Goal: Transaction & Acquisition: Download file/media

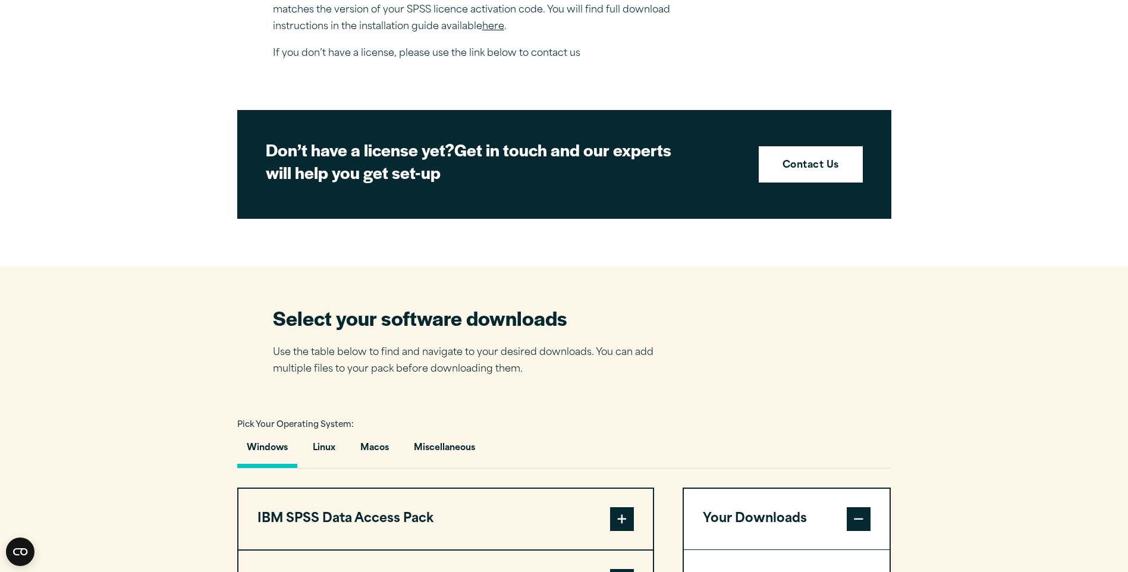
scroll to position [595, 0]
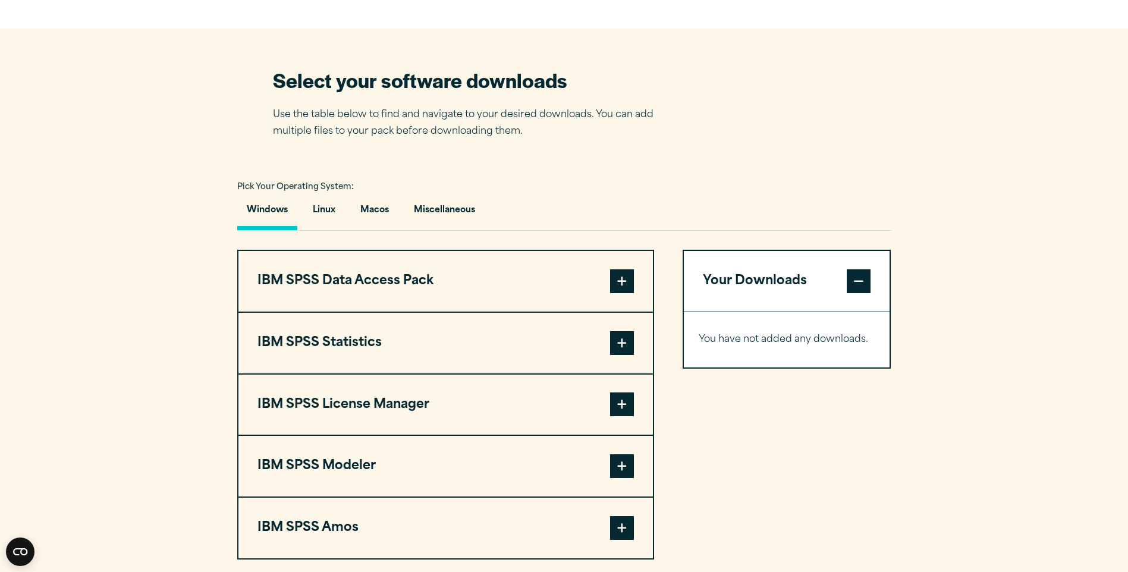
click at [623, 345] on span at bounding box center [622, 343] width 24 height 24
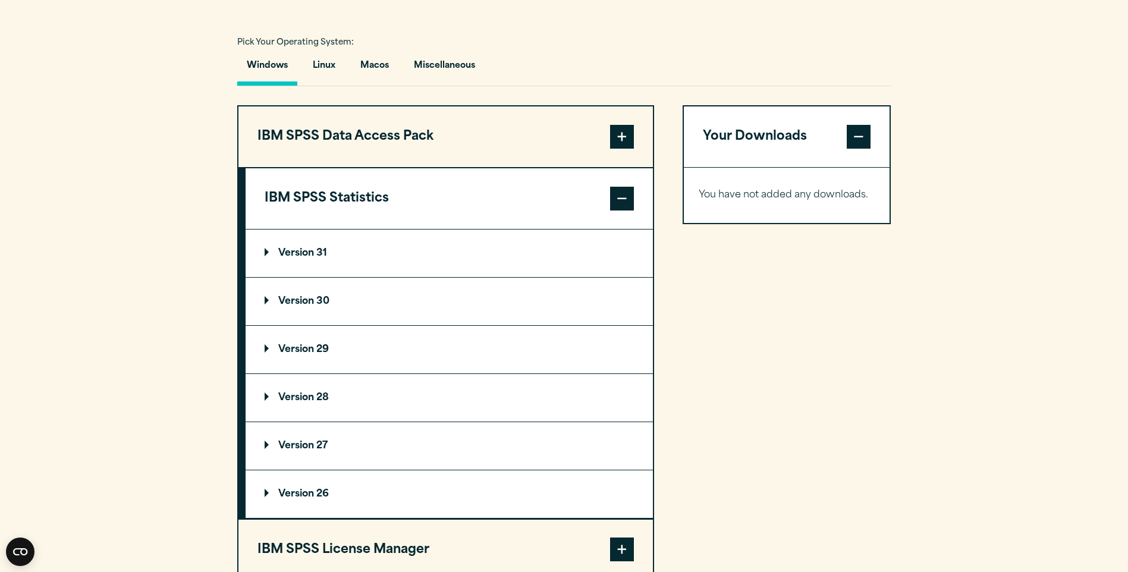
scroll to position [892, 0]
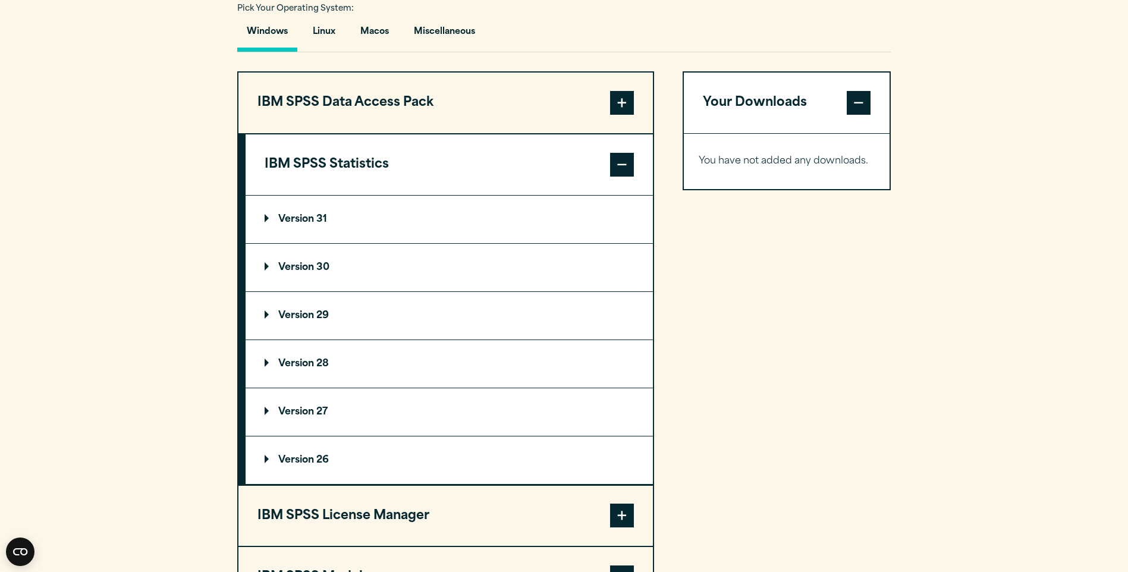
click at [280, 207] on summary "Version 31" at bounding box center [449, 220] width 407 height 48
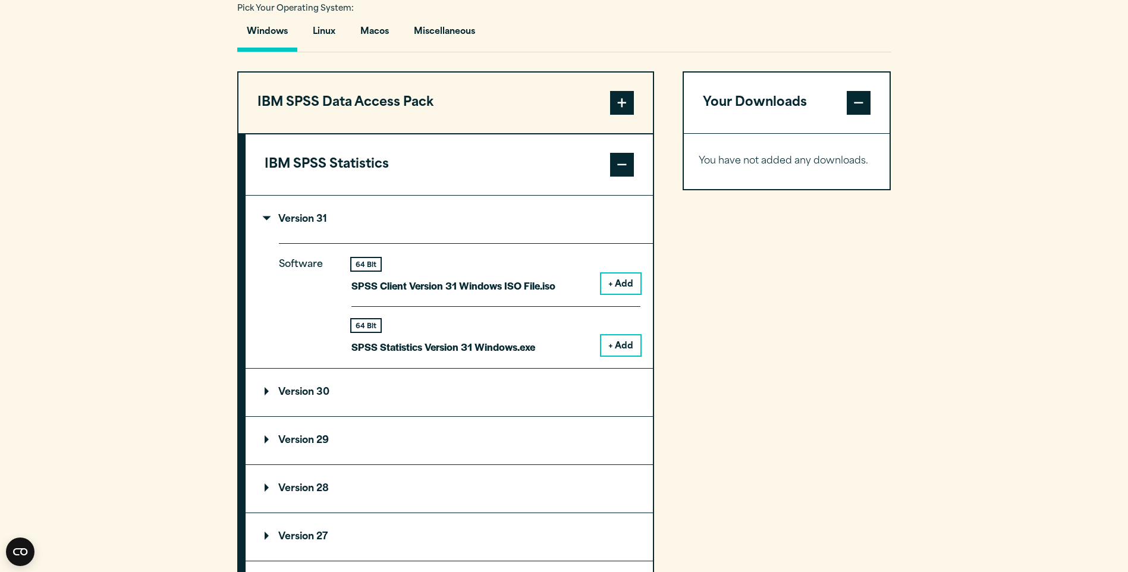
click at [299, 388] on p "Version 30" at bounding box center [297, 393] width 65 height 10
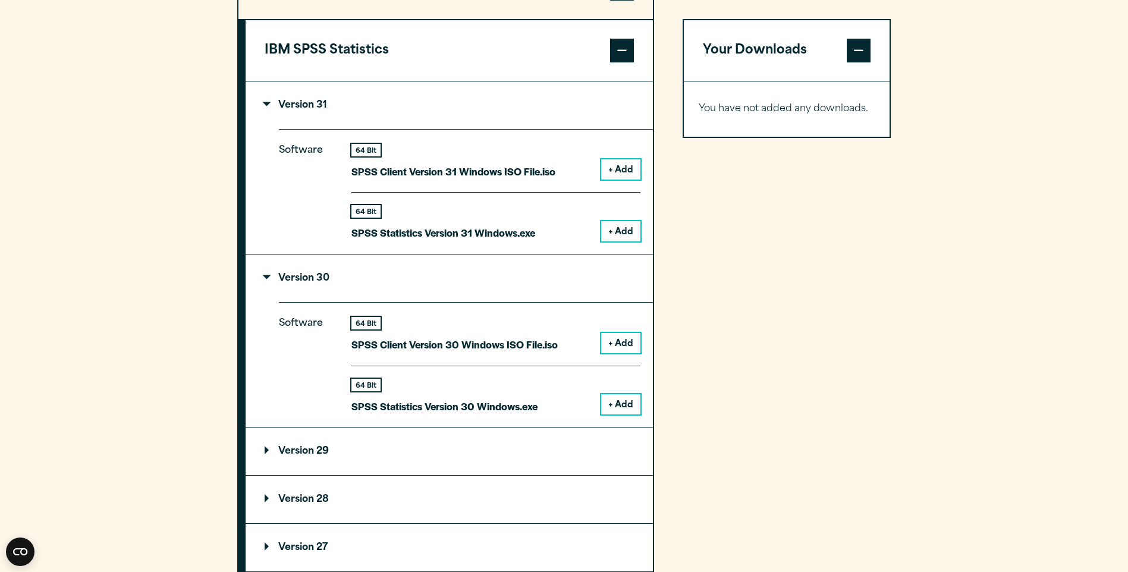
scroll to position [1011, 0]
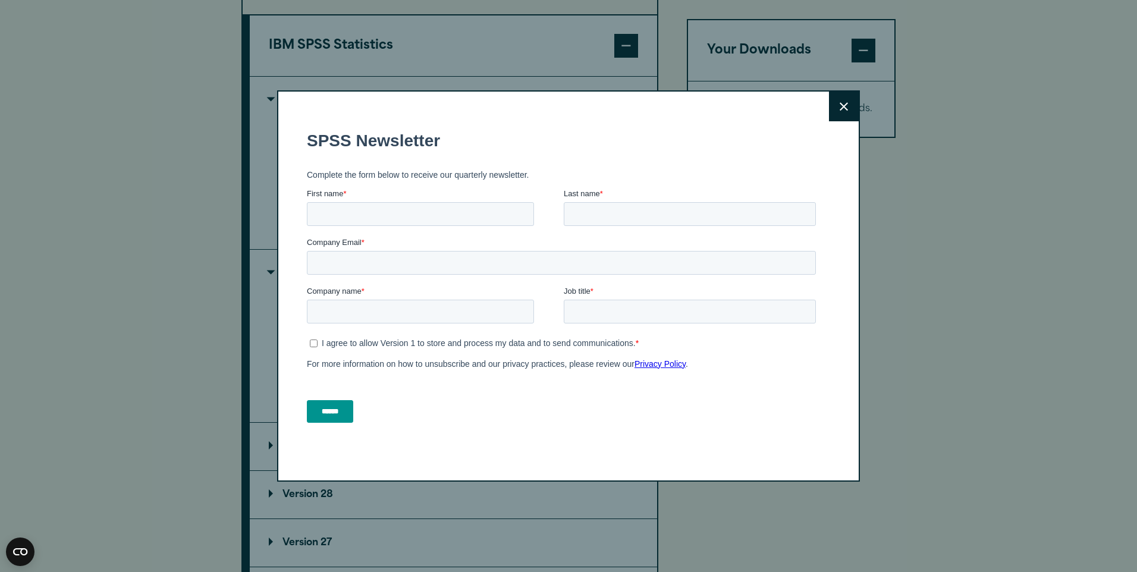
click at [843, 102] on icon at bounding box center [844, 106] width 8 height 9
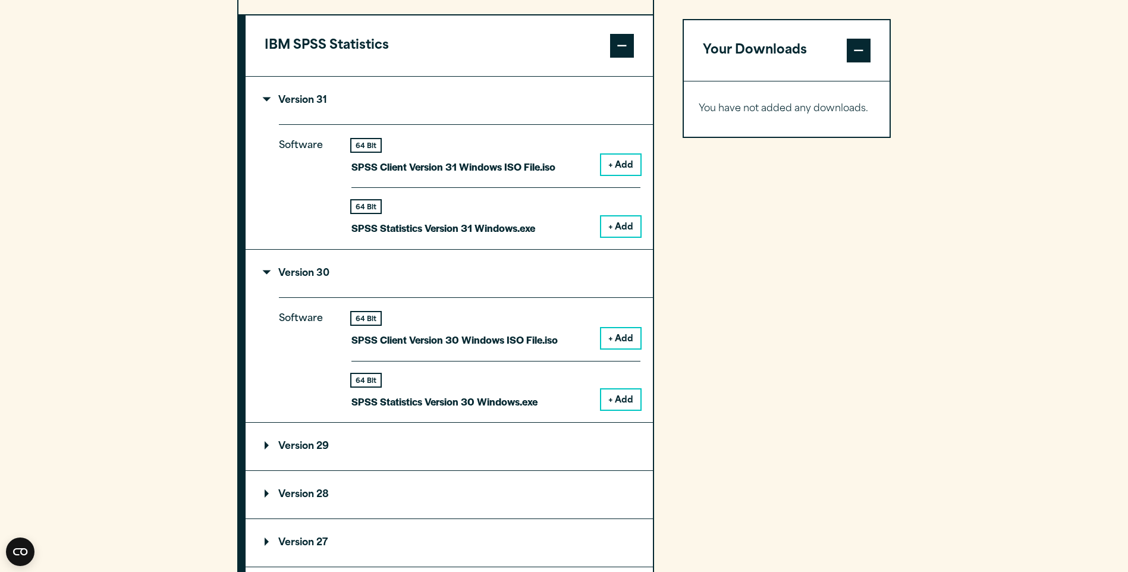
click at [622, 403] on button "+ Add" at bounding box center [620, 400] width 39 height 20
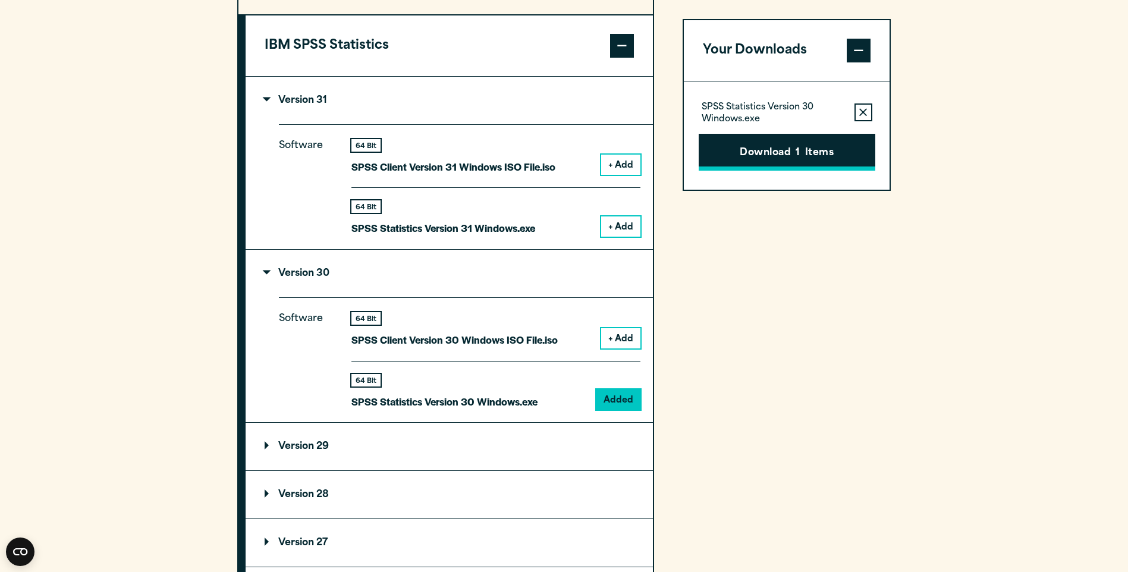
click at [808, 148] on button "Download 1 Items" at bounding box center [787, 152] width 177 height 37
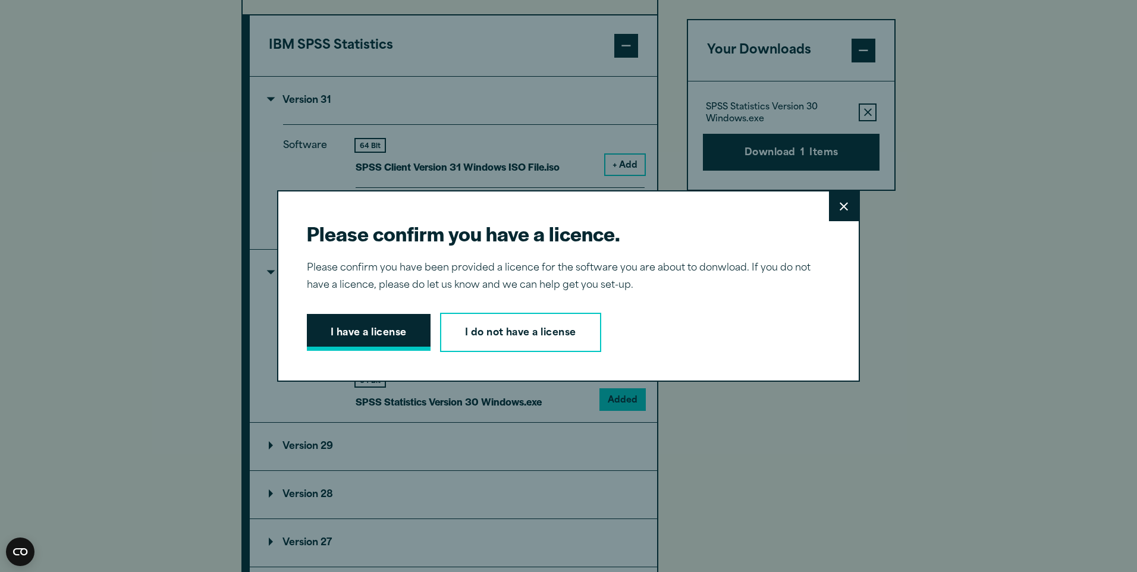
click at [364, 338] on button "I have a license" at bounding box center [369, 332] width 124 height 37
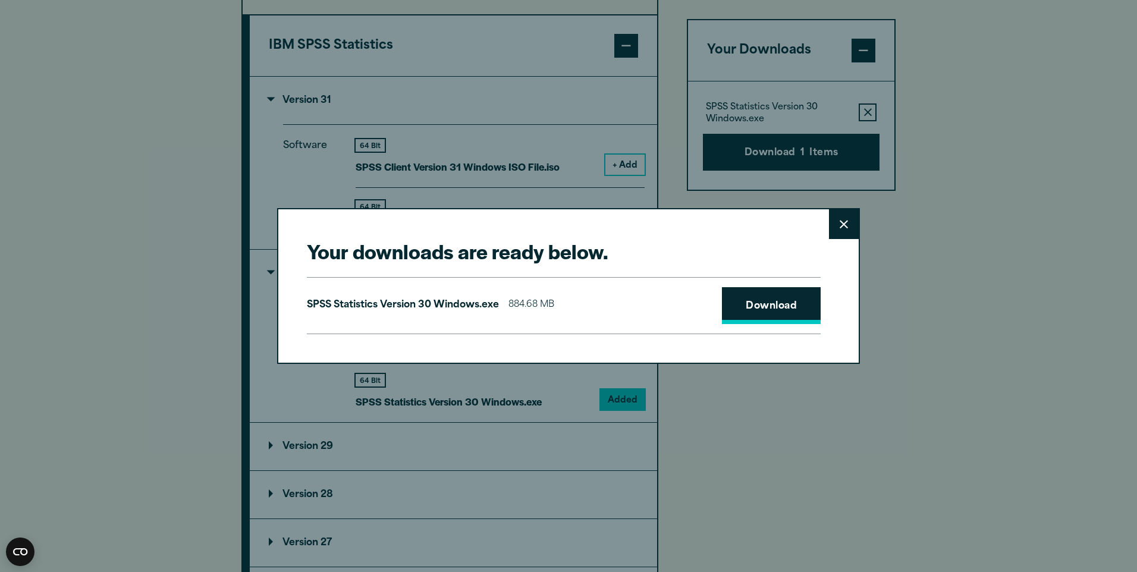
click at [765, 308] on link "Download" at bounding box center [771, 305] width 99 height 37
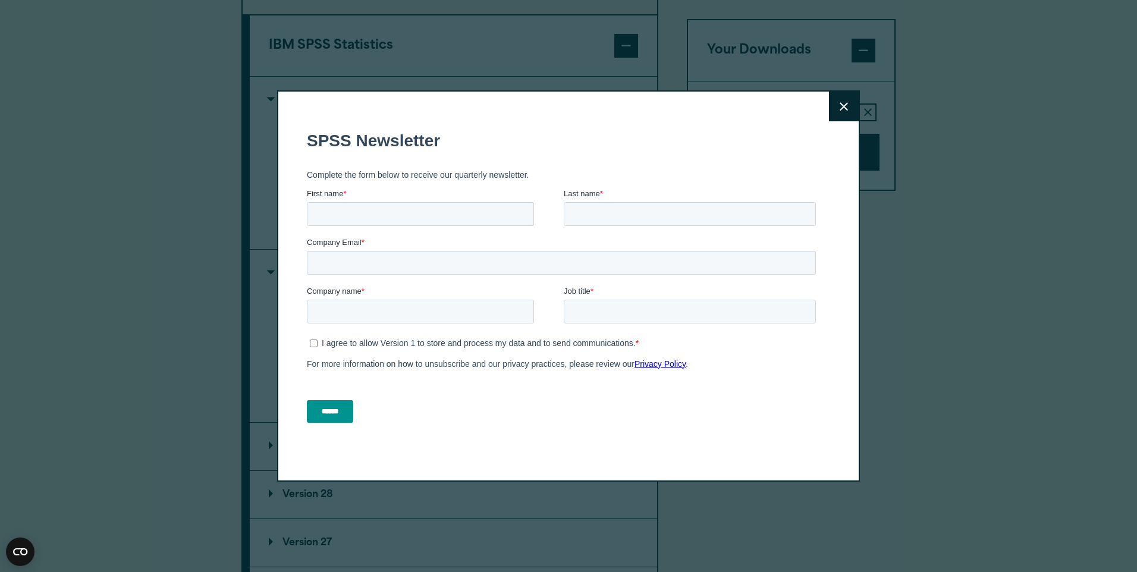
click at [840, 109] on icon at bounding box center [844, 106] width 8 height 9
